Goal: Use online tool/utility: Use online tool/utility

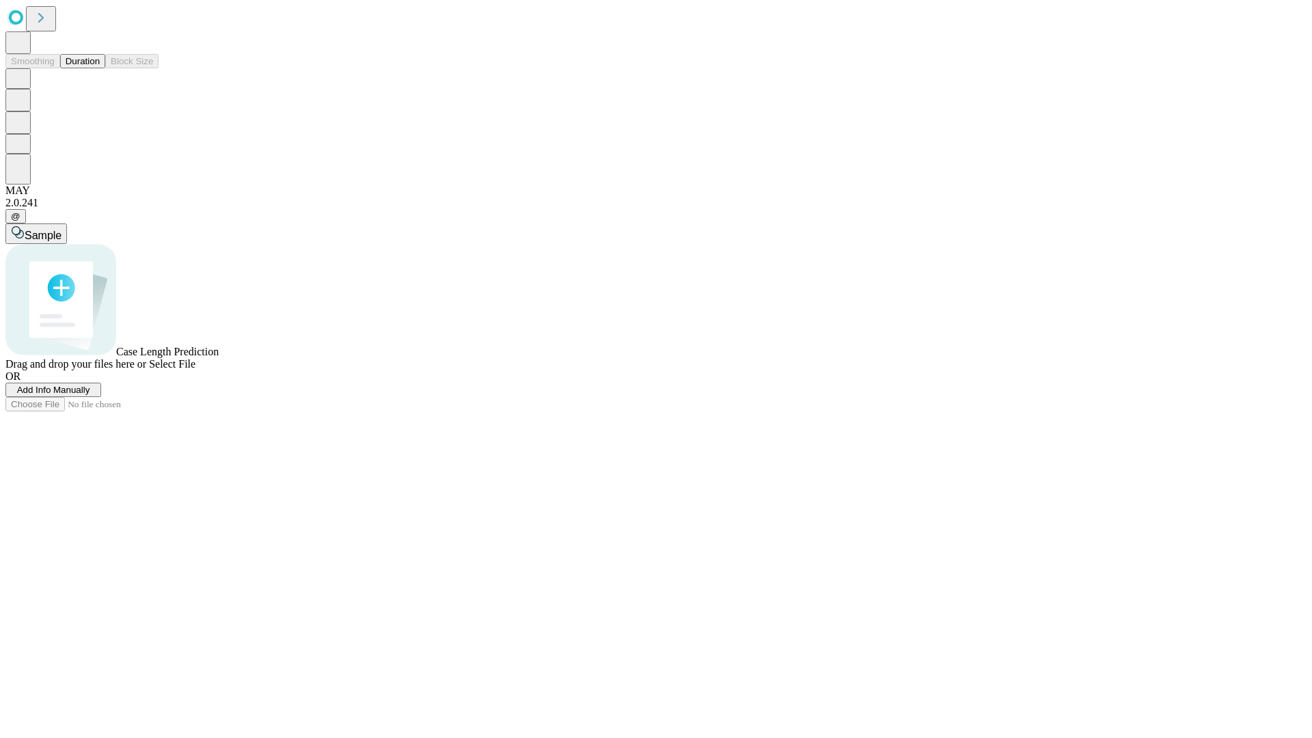
click at [100, 68] on button "Duration" at bounding box center [82, 61] width 45 height 14
click at [195, 370] on span "Select File" at bounding box center [172, 364] width 46 height 12
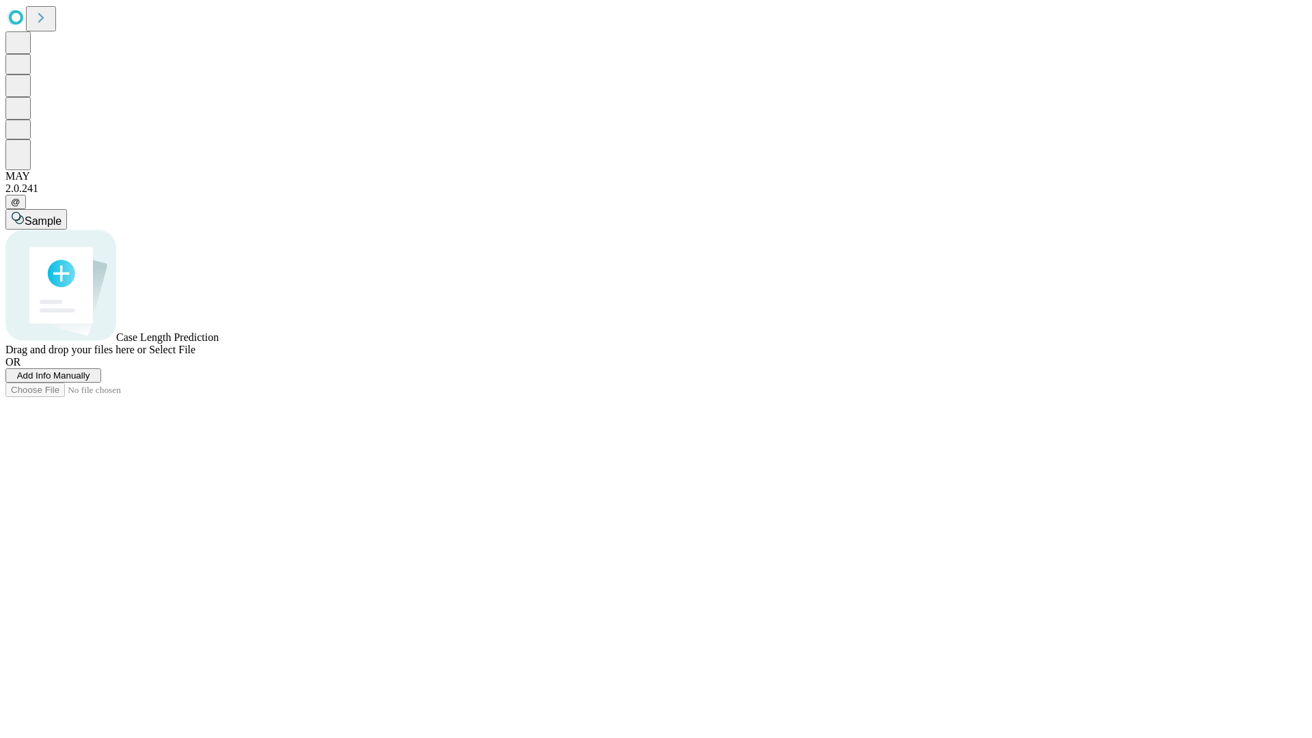
click at [195, 355] on span "Select File" at bounding box center [172, 350] width 46 height 12
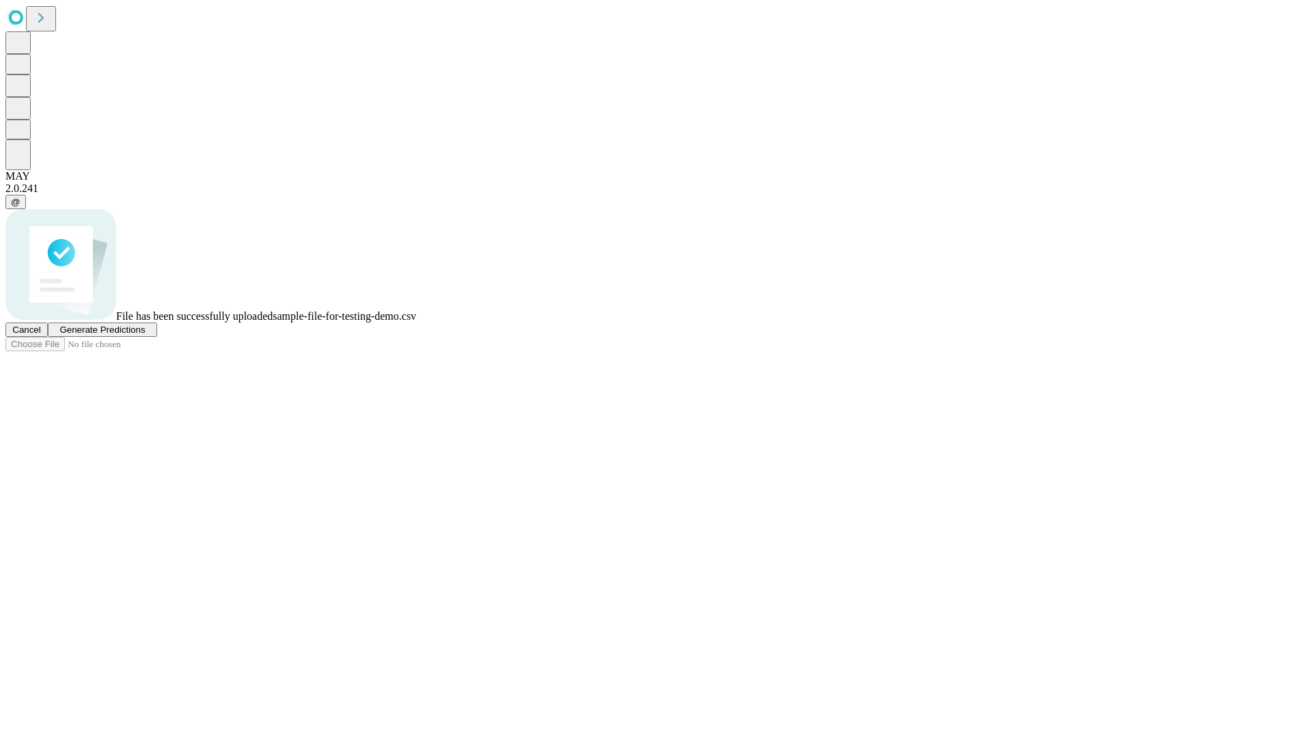
click at [145, 335] on span "Generate Predictions" at bounding box center [101, 330] width 85 height 10
